Goal: Task Accomplishment & Management: Manage account settings

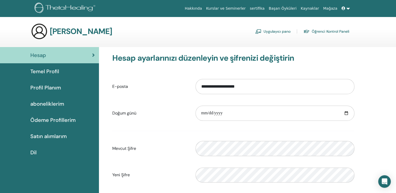
click at [56, 31] on h3 "[PERSON_NAME]" at bounding box center [81, 31] width 63 height 9
click at [50, 71] on span "Temel Profil" at bounding box center [44, 72] width 29 height 8
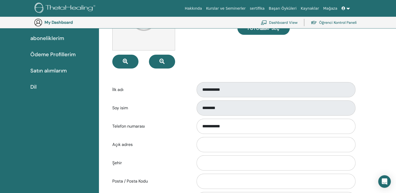
scroll to position [76, 0]
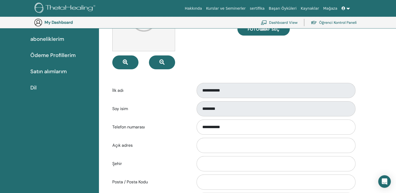
drag, startPoint x: 210, startPoint y: 84, endPoint x: 294, endPoint y: 50, distance: 90.9
click at [294, 50] on div "Fotoğraf seç" at bounding box center [296, 28] width 125 height 81
click at [331, 22] on link "Öğrenci Kontrol Paneli" at bounding box center [334, 23] width 46 height 12
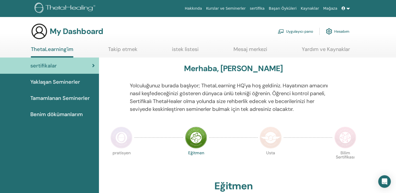
click at [341, 31] on link "Hesabım" at bounding box center [338, 32] width 24 height 12
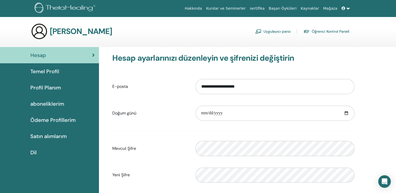
click at [272, 31] on link "Uygulayıcı pano" at bounding box center [272, 31] width 35 height 8
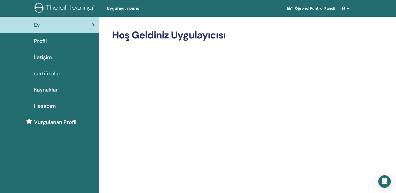
click at [40, 40] on span "Profil" at bounding box center [40, 41] width 13 height 8
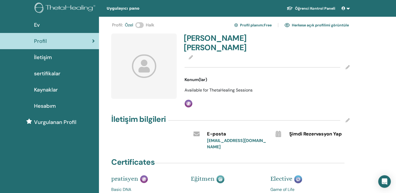
click at [221, 54] on div at bounding box center [267, 57] width 165 height 6
click at [215, 61] on div at bounding box center [267, 67] width 165 height 13
click at [189, 55] on icon at bounding box center [191, 57] width 4 height 4
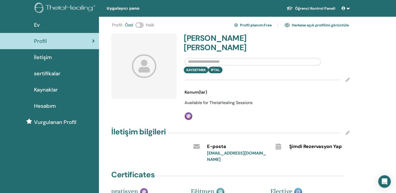
click at [261, 40] on h4 "Derya İlkan Kandanış" at bounding box center [224, 43] width 80 height 19
click at [231, 58] on input "text" at bounding box center [253, 61] width 136 height 7
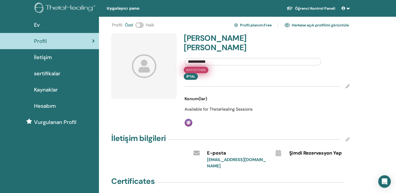
type input "**********"
click at [200, 67] on button "Kaydetmek" at bounding box center [196, 70] width 25 height 7
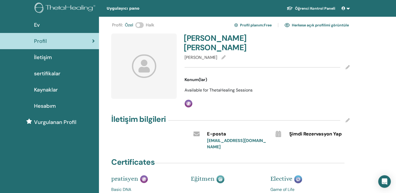
click at [266, 25] on link "Profil planım : Free" at bounding box center [252, 25] width 37 height 8
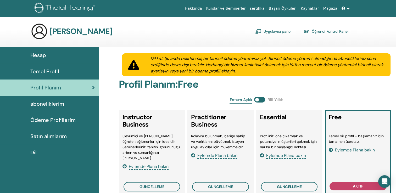
click at [40, 55] on span "Hesap" at bounding box center [38, 55] width 16 height 8
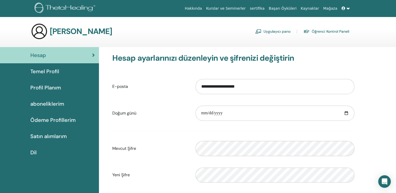
click at [47, 71] on span "Temel Profil" at bounding box center [44, 72] width 29 height 8
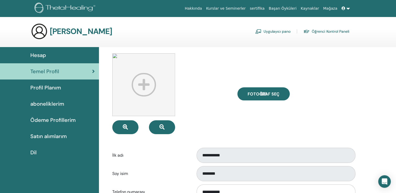
click at [277, 31] on link "Uygulayıcı pano" at bounding box center [272, 31] width 35 height 8
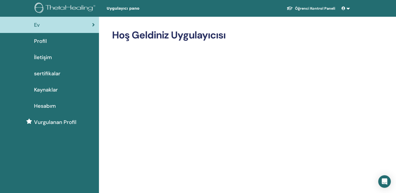
click at [347, 8] on link at bounding box center [346, 9] width 13 height 10
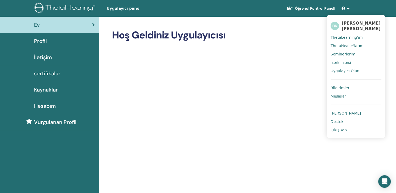
click at [300, 38] on h2 "Hoş Geldiniz Uygulayıcısı" at bounding box center [230, 35] width 237 height 12
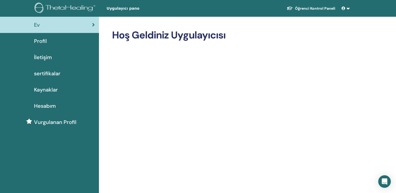
click at [37, 40] on span "Profil" at bounding box center [40, 41] width 13 height 8
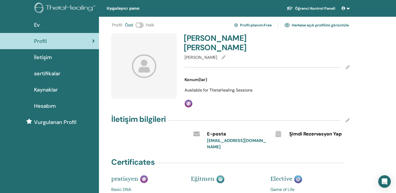
click at [260, 39] on h4 "Derya İlkan Kandanış" at bounding box center [224, 43] width 80 height 19
click at [347, 65] on icon at bounding box center [348, 67] width 4 height 4
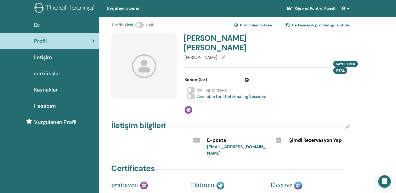
click at [206, 61] on div "Kaydetmek İptal" at bounding box center [267, 67] width 165 height 13
click at [54, 74] on span "sertifikalar" at bounding box center [47, 74] width 26 height 8
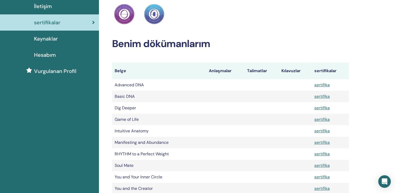
scroll to position [48, 0]
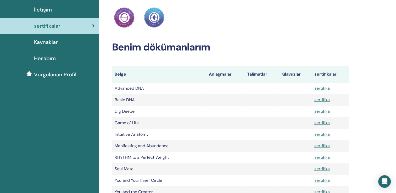
click at [254, 75] on th "Talimatlar" at bounding box center [262, 74] width 34 height 17
click at [60, 76] on span "Vurgulanan Profil" at bounding box center [55, 75] width 42 height 8
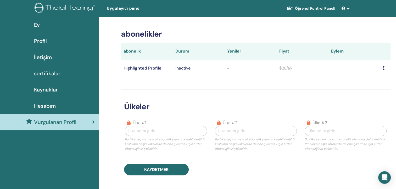
click at [48, 106] on span "Hesabım" at bounding box center [45, 106] width 22 height 8
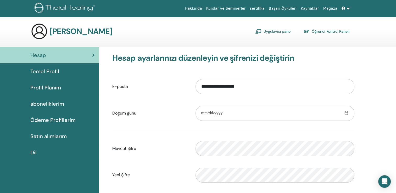
click at [89, 56] on div "Hesap" at bounding box center [49, 55] width 91 height 8
click at [63, 71] on div "Temel Profil" at bounding box center [49, 72] width 91 height 8
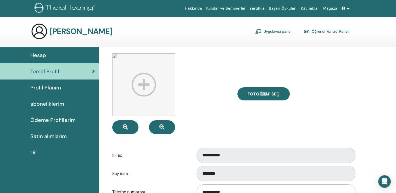
drag, startPoint x: 206, startPoint y: 154, endPoint x: 308, endPoint y: 99, distance: 115.9
click at [308, 99] on div "Fotoğraf seç" at bounding box center [296, 93] width 125 height 81
click at [54, 85] on span "Profil Planım" at bounding box center [45, 88] width 31 height 8
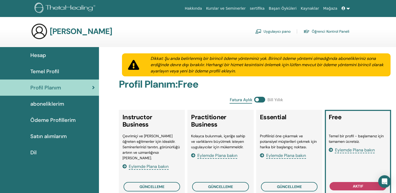
click at [276, 30] on link "Uygulayıcı pano" at bounding box center [272, 31] width 35 height 8
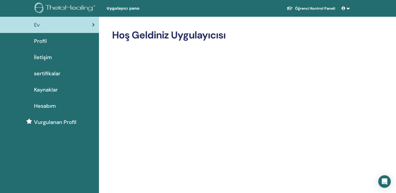
click at [46, 56] on span "İletişim" at bounding box center [43, 57] width 18 height 8
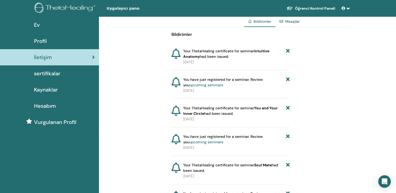
click at [293, 21] on link "Mesajlar" at bounding box center [293, 21] width 14 height 5
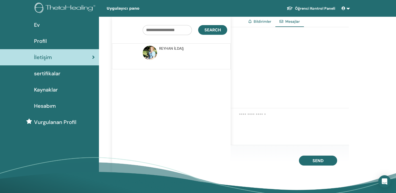
click at [267, 21] on link "Bildirimler" at bounding box center [263, 21] width 18 height 5
